Goal: Communication & Community: Participate in discussion

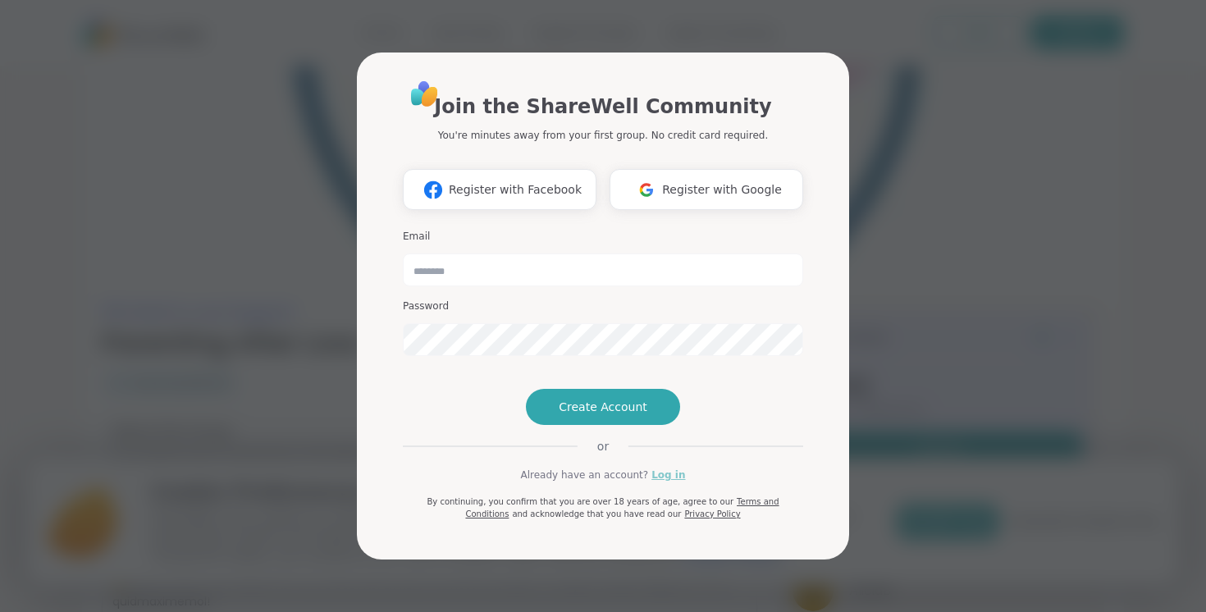
click at [658, 482] on link "Log in" at bounding box center [668, 475] width 34 height 15
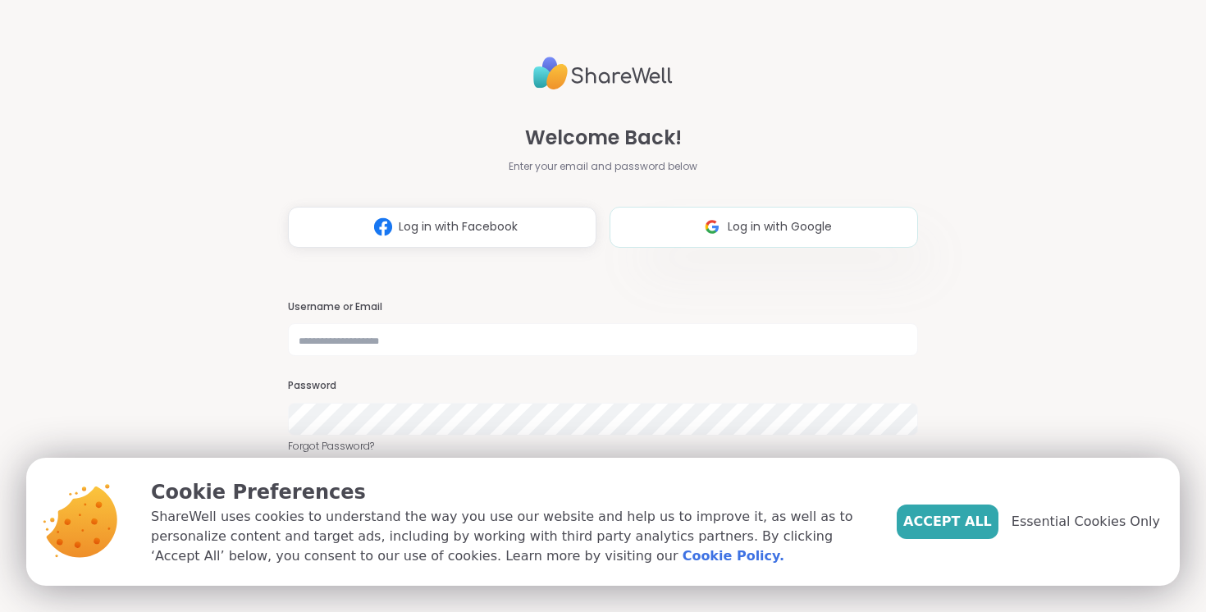
click at [779, 215] on button "Log in with Google" at bounding box center [764, 227] width 308 height 41
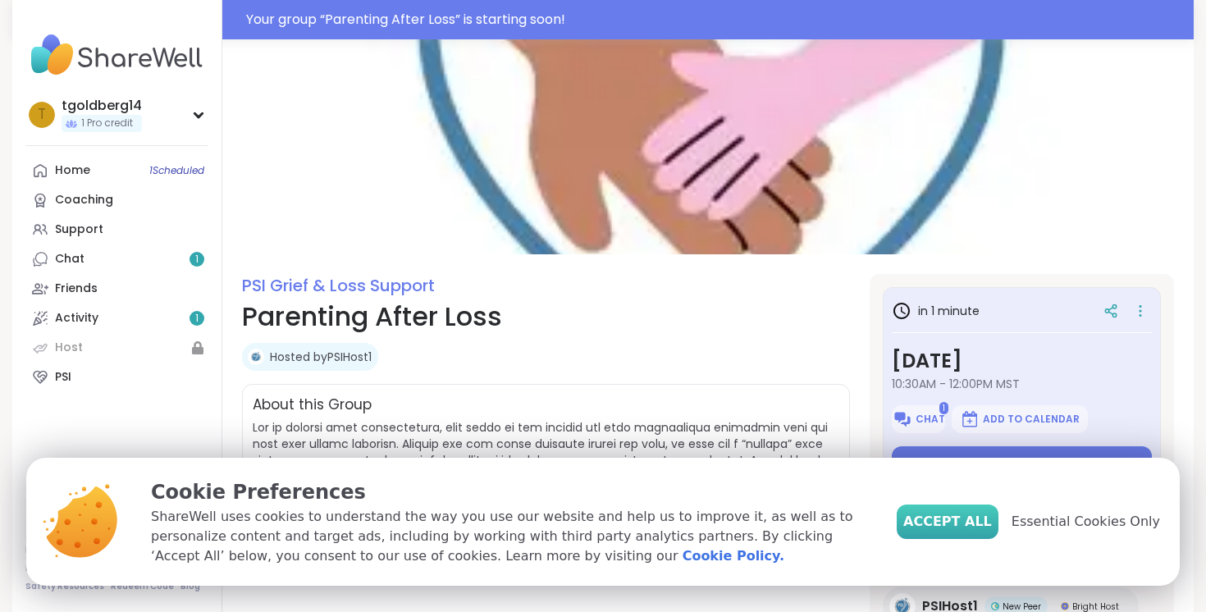
click at [992, 519] on span "Accept All" at bounding box center [947, 522] width 89 height 20
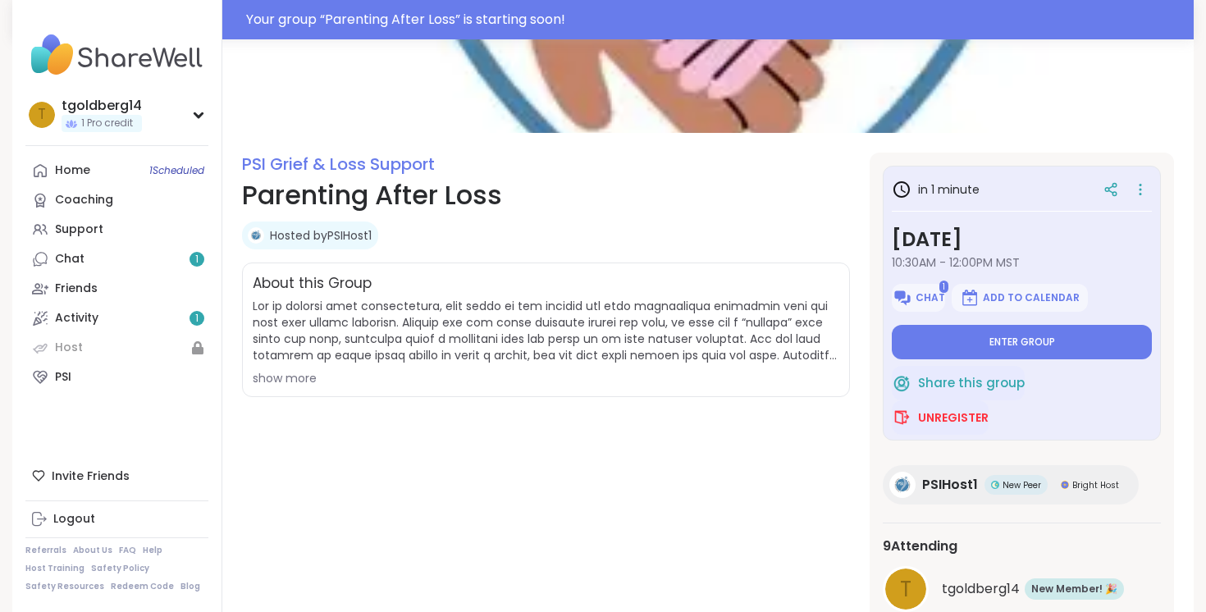
scroll to position [122, 0]
click at [567, 337] on span at bounding box center [546, 330] width 587 height 66
click at [295, 380] on div "show more" at bounding box center [546, 377] width 587 height 16
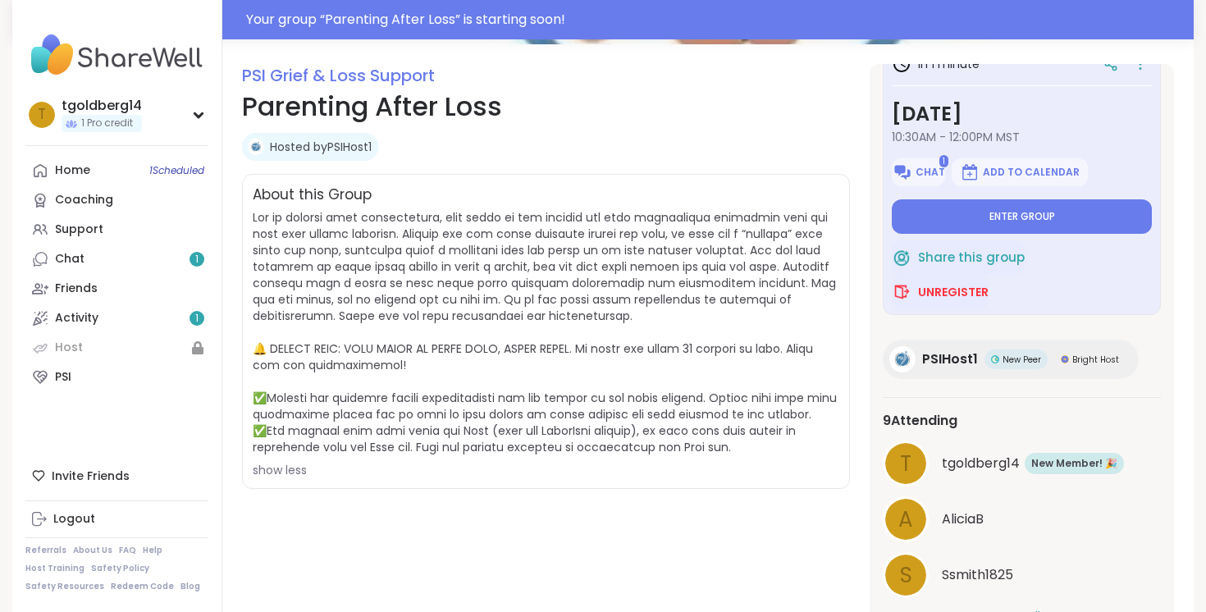
scroll to position [295, 0]
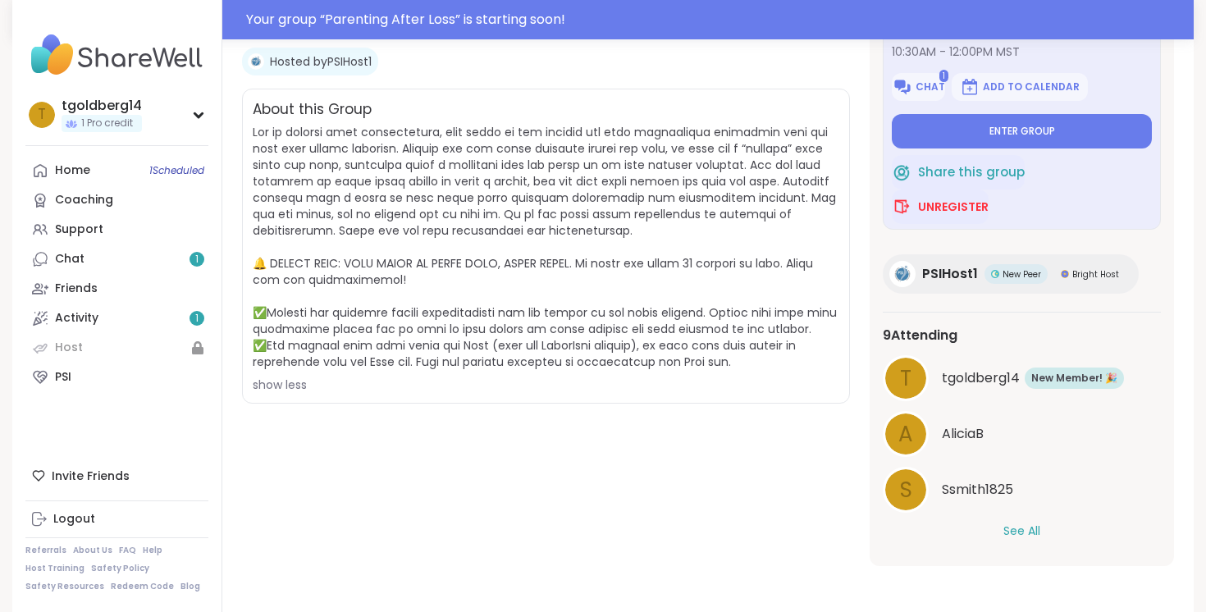
click at [1030, 533] on button "See All" at bounding box center [1021, 531] width 37 height 17
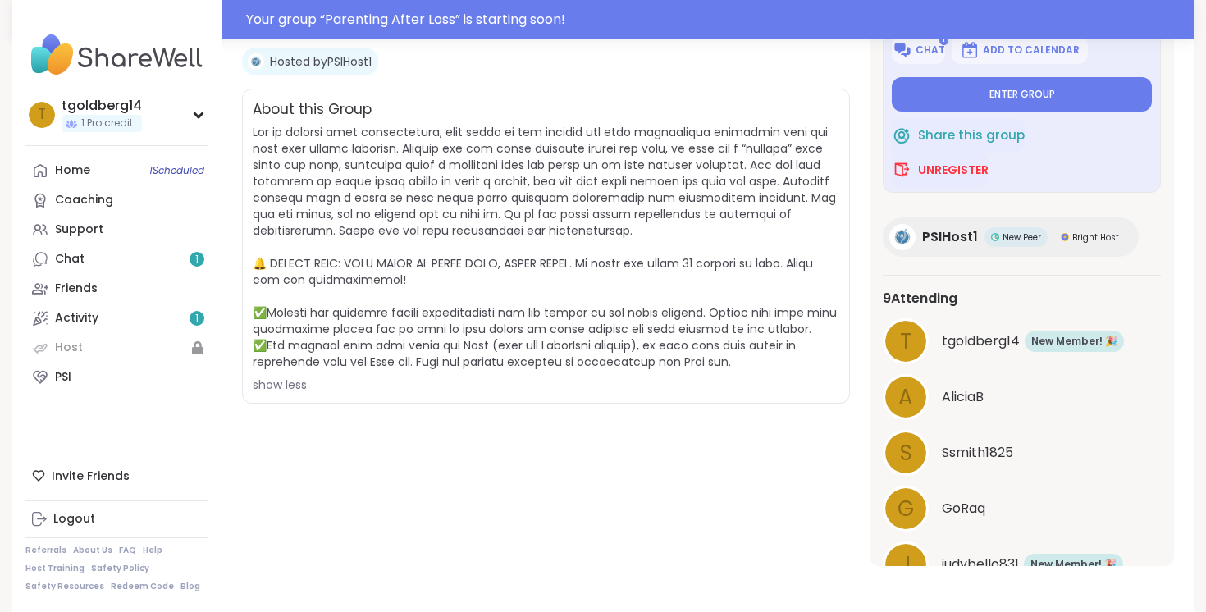
scroll to position [0, 0]
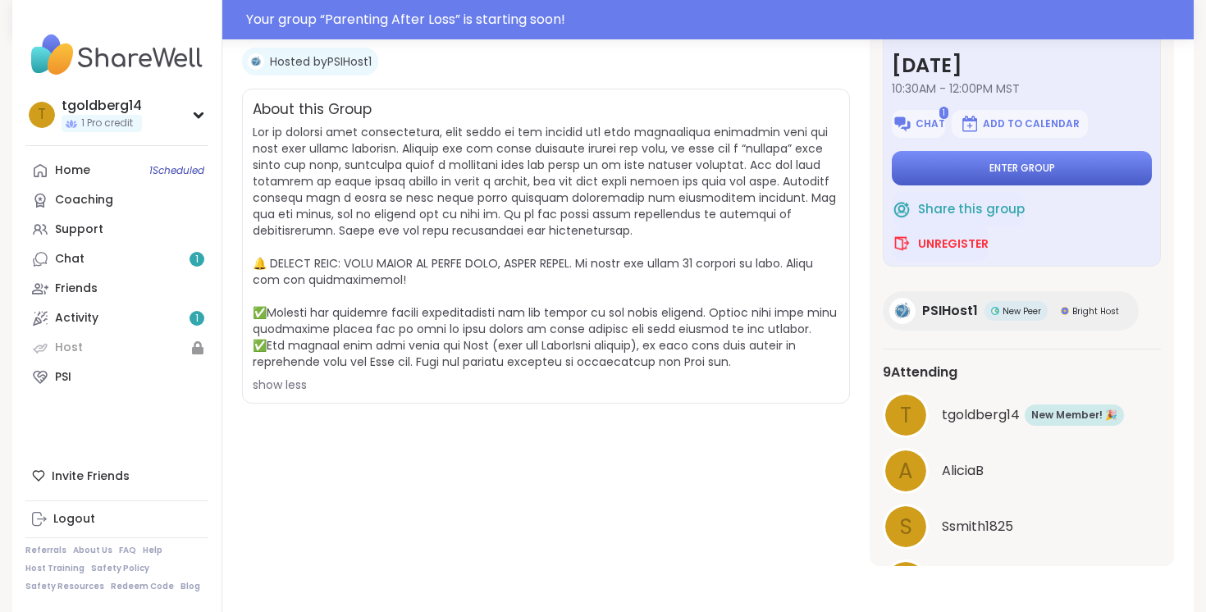
click at [1018, 176] on button "Enter group" at bounding box center [1022, 168] width 260 height 34
